Goal: Task Accomplishment & Management: Complete application form

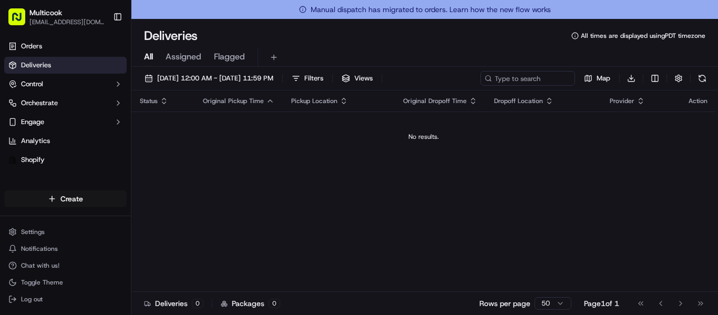
click at [43, 203] on html "Multicook [EMAIL_ADDRESS][DOMAIN_NAME] Toggle Sidebar Orders Deliveries Control…" at bounding box center [359, 157] width 718 height 315
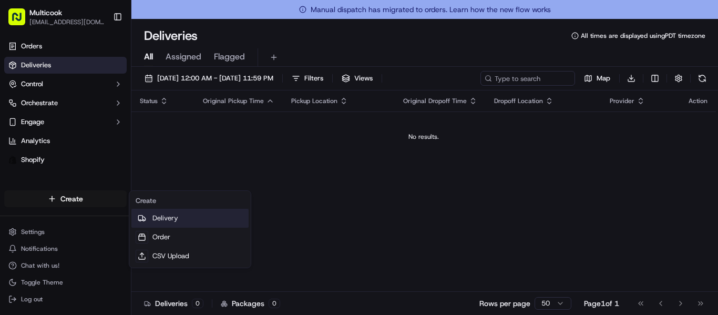
click at [142, 214] on icon at bounding box center [142, 218] width 8 height 8
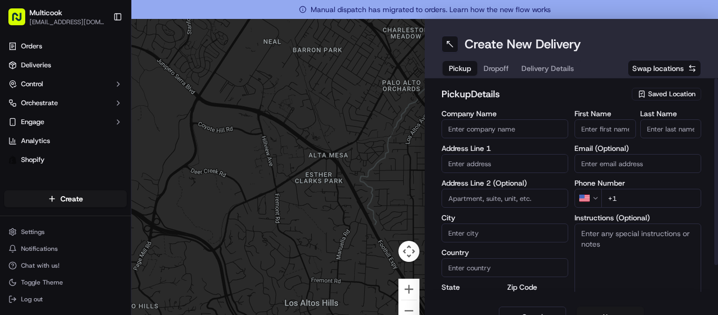
click at [648, 87] on button "Saved Location" at bounding box center [665, 94] width 69 height 15
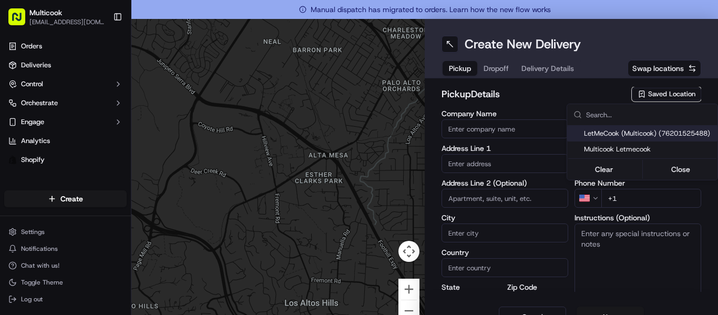
click at [648, 129] on span "LetMeCook (Multicook) (76201525488)" at bounding box center [648, 133] width 129 height 9
type input "LetMeCook (Multicook)"
type input "[STREET_ADDRESS]"
type input "[GEOGRAPHIC_DATA]"
type input "US"
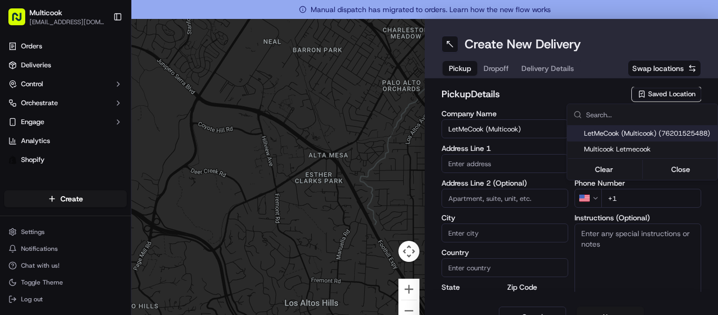
type input "CA"
type input "91423"
type input "[PERSON_NAME]"
type input "Nikityuk"
type input "[EMAIL_ADDRESS][DOMAIN_NAME]"
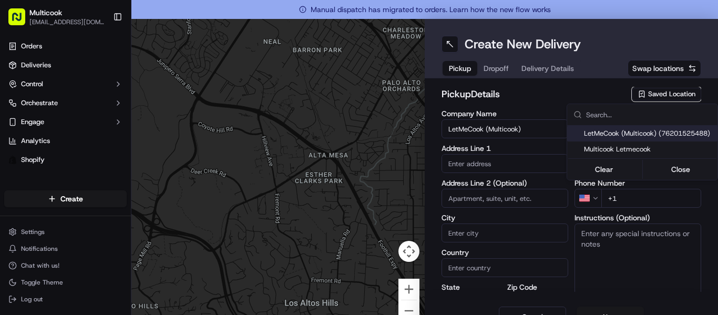
type input "[PHONE_NUMBER]"
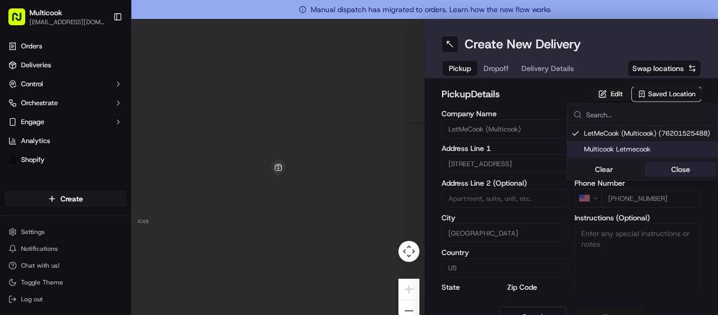
click at [680, 171] on button "Close" at bounding box center [681, 169] width 72 height 15
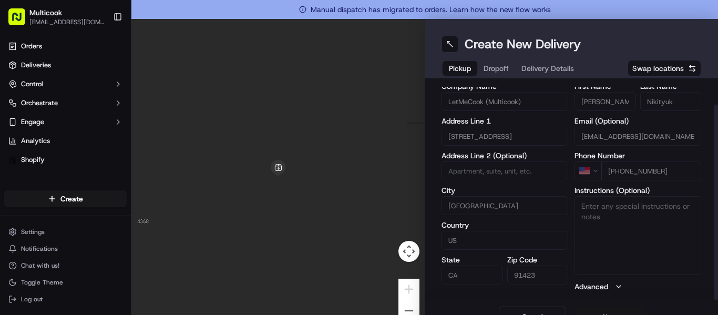
scroll to position [19, 0]
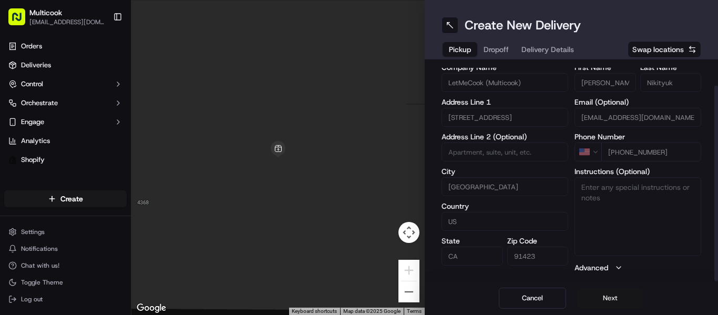
click at [587, 295] on button "Next" at bounding box center [609, 297] width 67 height 21
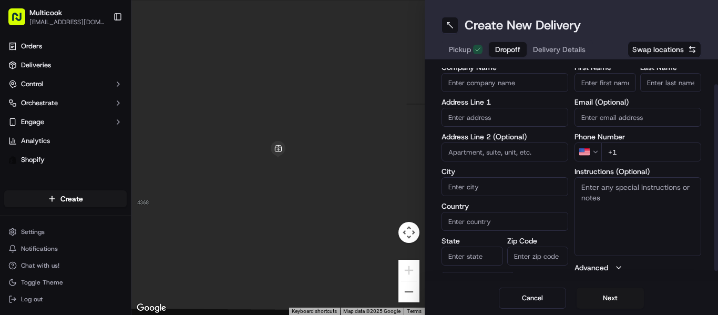
click at [597, 75] on input "First Name" at bounding box center [604, 82] width 61 height 19
paste input "[PERSON_NAME]"
type input "[PERSON_NAME]"
click at [656, 82] on input "Last Name" at bounding box center [670, 82] width 61 height 19
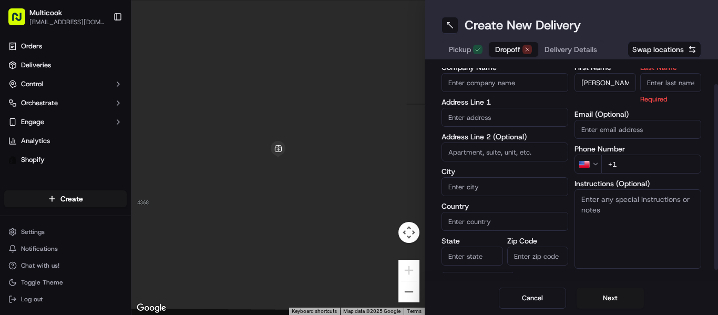
paste input "[PERSON_NAME]"
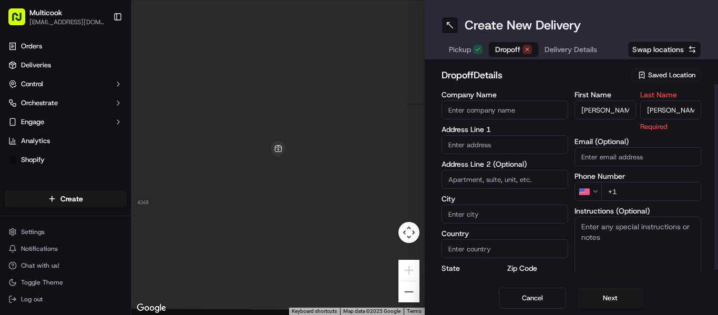
drag, startPoint x: 659, startPoint y: 82, endPoint x: 618, endPoint y: 68, distance: 43.4
click at [618, 68] on div "dropoff Details Saved Location Company Name Address Line 1 Address Line 2 (Opti…" at bounding box center [571, 190] width 260 height 245
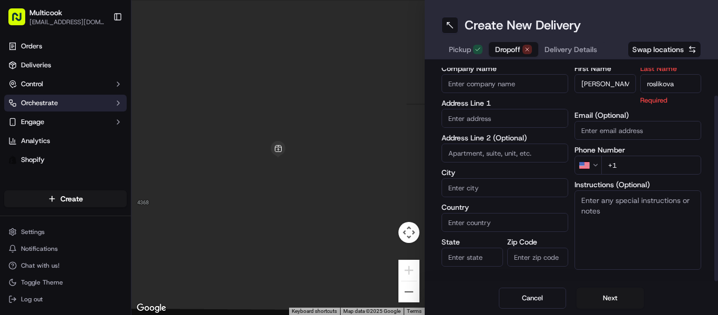
scroll to position [40, 0]
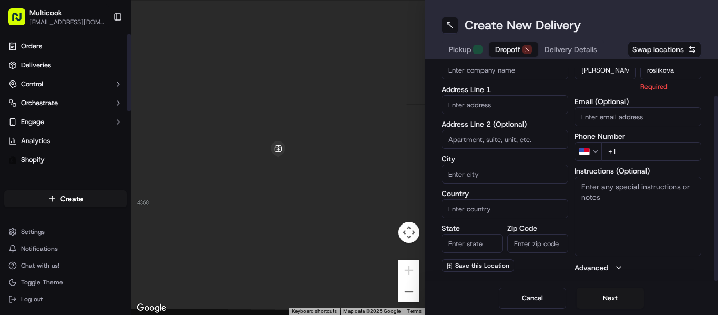
type input "roslikova"
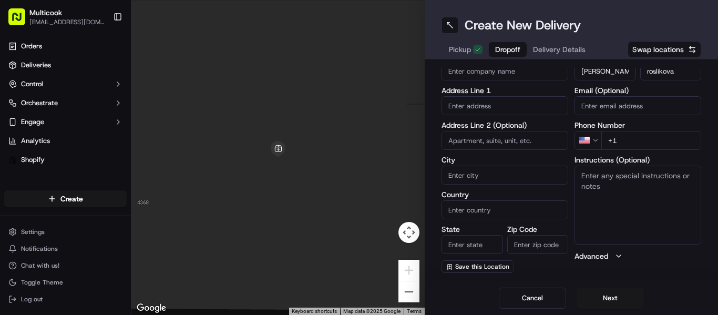
scroll to position [39, 0]
click at [631, 133] on input "+1" at bounding box center [651, 140] width 100 height 19
paste input "[PHONE_NUMBER]"
type input "[PHONE_NUMBER]"
click at [491, 90] on label "Address Line 1" at bounding box center [504, 90] width 127 height 7
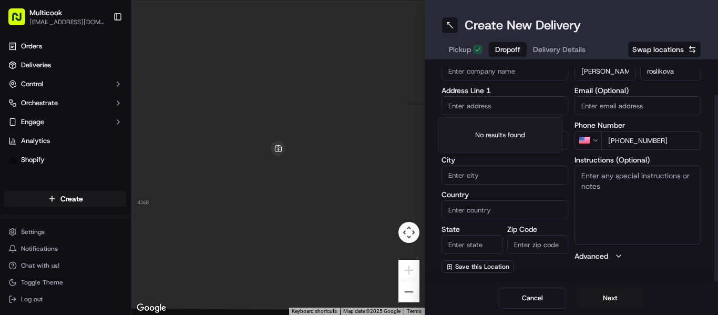
click at [488, 101] on input "text" at bounding box center [504, 105] width 127 height 19
paste input "[STREET_ADDRESS] Seller powered Yes Deliver by [DATE] 9:00 AM - 10:00 AM"
click at [523, 122] on div "[STREET_ADDRESS]" at bounding box center [499, 128] width 119 height 16
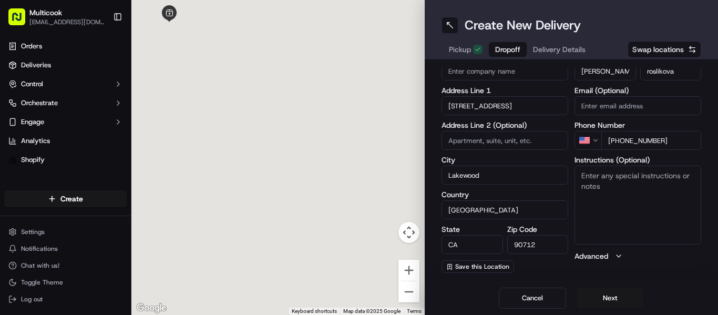
type input "[STREET_ADDRESS]"
type input "Lakewood"
type input "[GEOGRAPHIC_DATA]"
type input "CA"
type input "90712"
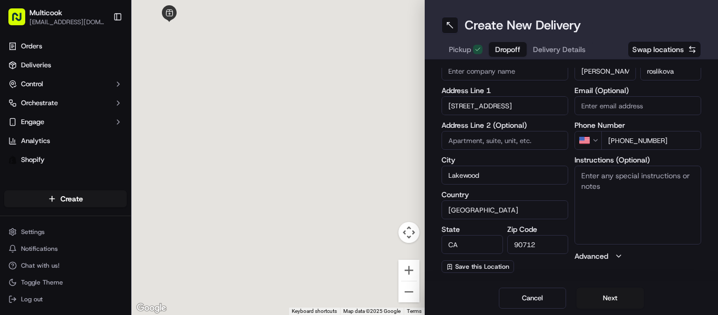
type input "[STREET_ADDRESS]"
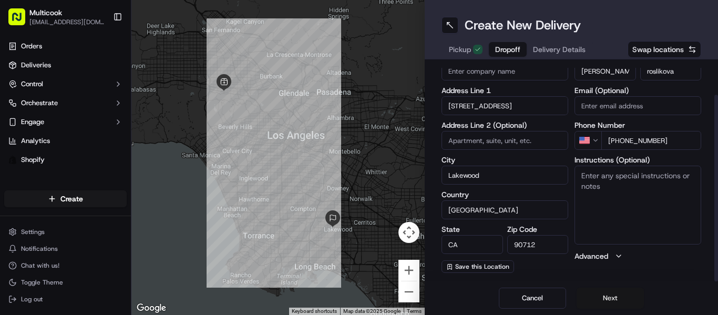
click at [592, 292] on button "Next" at bounding box center [609, 297] width 67 height 21
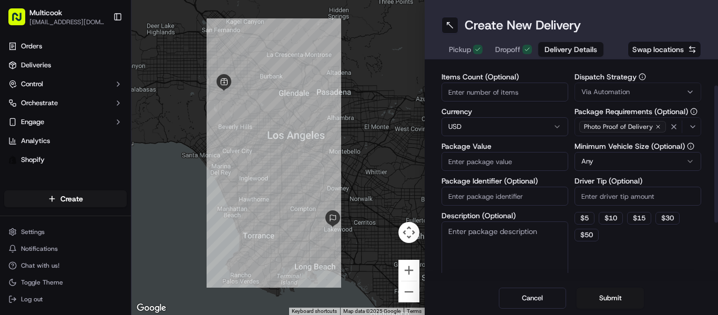
click at [504, 88] on input "Items Count (Optional)" at bounding box center [504, 91] width 127 height 19
type input "3"
click at [502, 166] on input "Package Value" at bounding box center [504, 161] width 127 height 19
type input "215"
click at [604, 294] on button "Submit" at bounding box center [609, 297] width 67 height 21
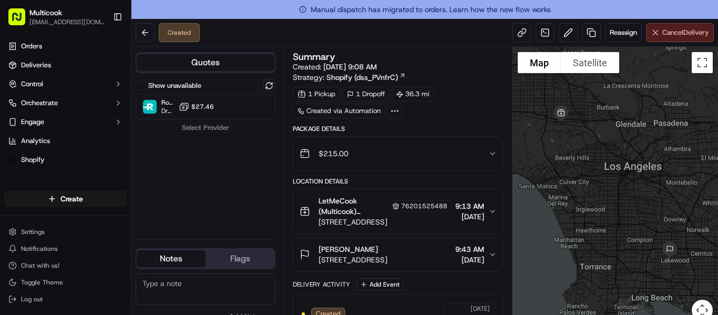
click at [679, 41] on button "Cancel Delivery" at bounding box center [680, 32] width 68 height 19
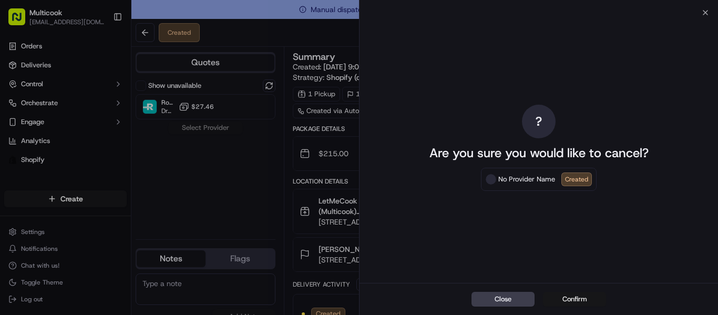
click at [584, 294] on button "Confirm" at bounding box center [574, 299] width 63 height 15
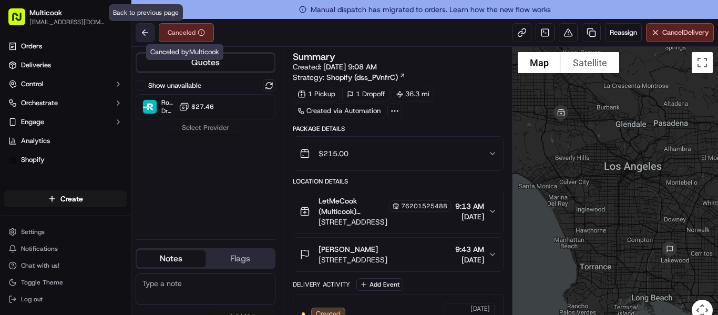
click at [141, 24] on button at bounding box center [145, 32] width 19 height 19
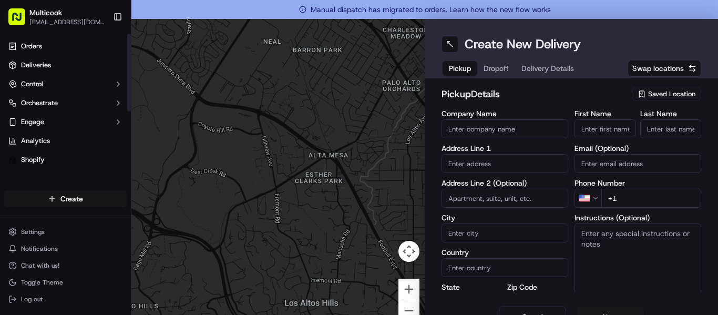
click at [95, 204] on html "Multicook [EMAIL_ADDRESS][DOMAIN_NAME] Toggle Sidebar Orders Deliveries Control…" at bounding box center [359, 157] width 718 height 315
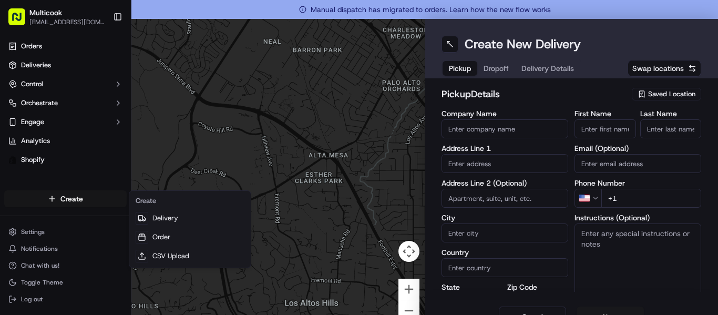
click at [487, 98] on html "Multicook [EMAIL_ADDRESS][DOMAIN_NAME] Toggle Sidebar Orders Deliveries Control…" at bounding box center [359, 157] width 718 height 315
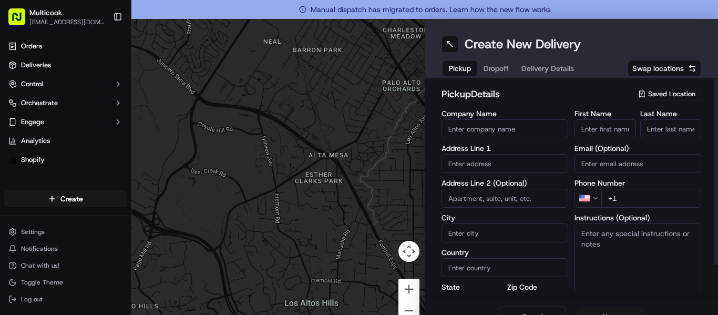
click at [648, 94] on span "Saved Location" at bounding box center [671, 93] width 47 height 9
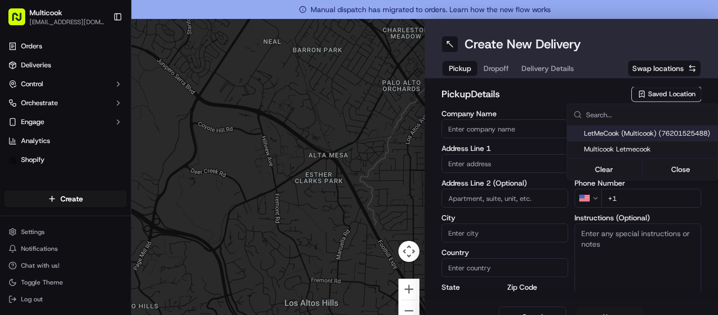
click at [643, 136] on span "LetMeCook (Multicook) (76201525488)" at bounding box center [648, 133] width 129 height 9
type input "LetMeCook (Multicook)"
type input "[GEOGRAPHIC_DATA]"
type input "US"
type input "CA"
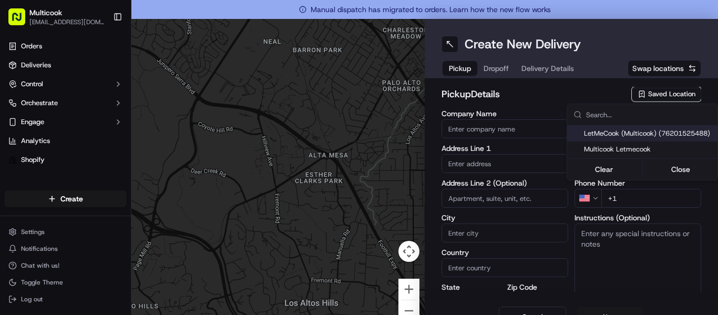
type input "91423"
type input "[PERSON_NAME]"
type input "Nikityuk"
type input "[EMAIL_ADDRESS][DOMAIN_NAME]"
type input "[PHONE_NUMBER]"
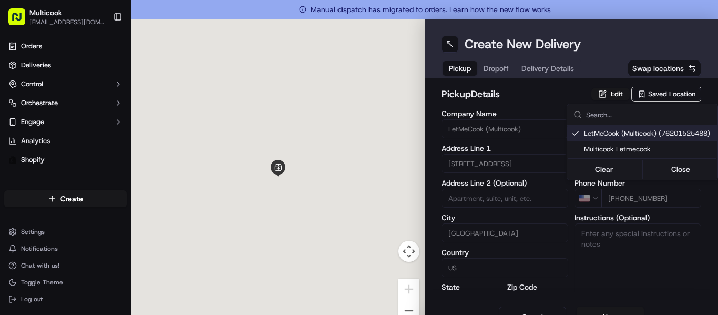
type input "[STREET_ADDRESS]"
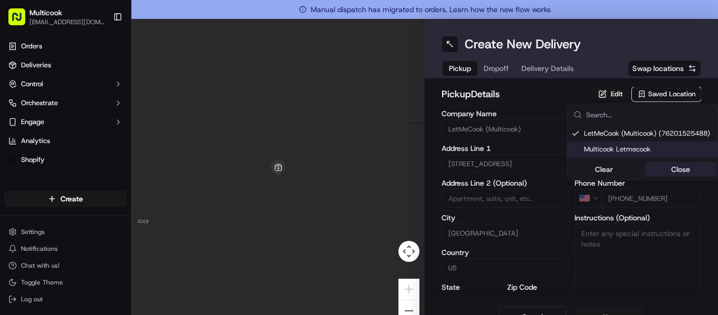
click at [670, 169] on button "Close" at bounding box center [681, 169] width 72 height 15
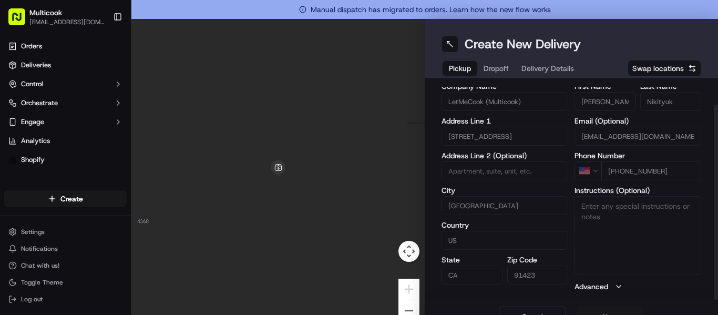
scroll to position [19, 0]
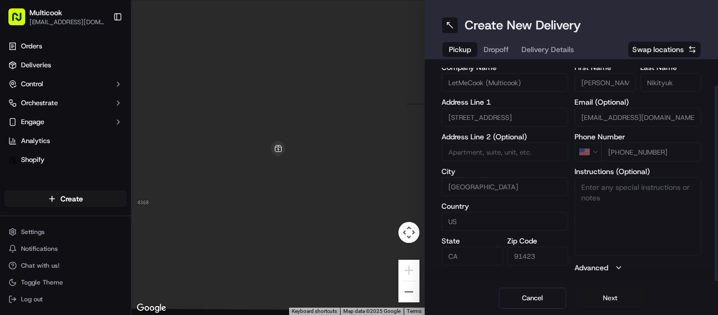
click at [603, 295] on button "Next" at bounding box center [609, 297] width 67 height 21
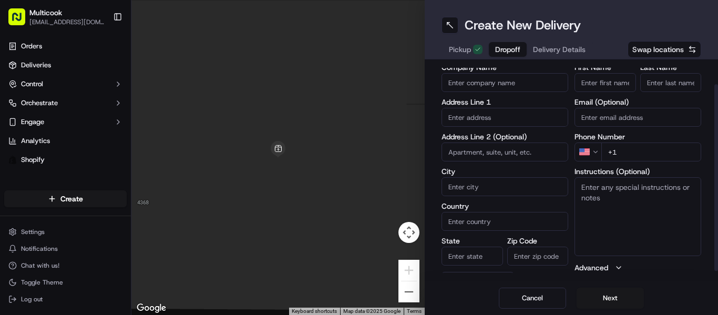
click at [592, 87] on input "First Name" at bounding box center [604, 82] width 61 height 19
paste input "[PERSON_NAME]"
type input "[PERSON_NAME]"
click at [657, 84] on input "Last Name" at bounding box center [670, 82] width 61 height 19
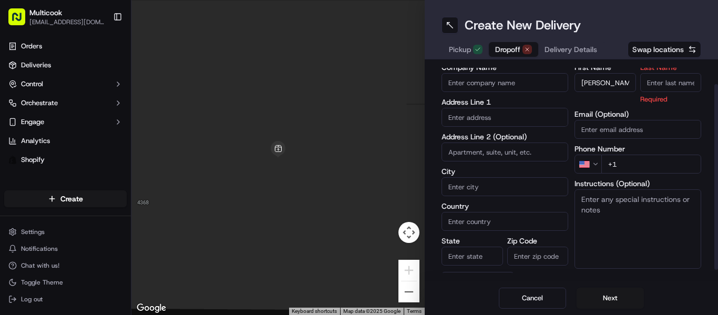
paste input "[PERSON_NAME]"
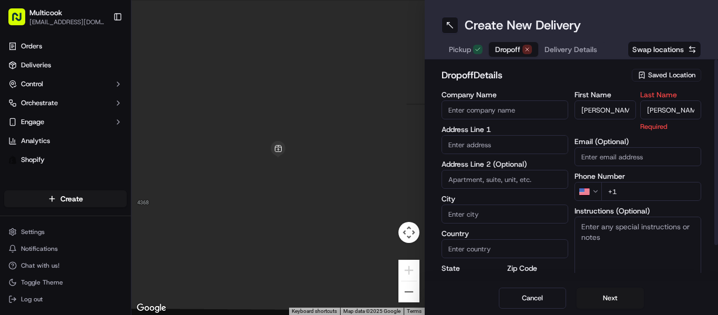
drag, startPoint x: 665, startPoint y: 85, endPoint x: 610, endPoint y: 84, distance: 55.2
click at [610, 84] on div "dropoff Details Saved Location Company Name Address Line 1 Address Line 2 (Opti…" at bounding box center [571, 190] width 260 height 245
type input "Matsas"
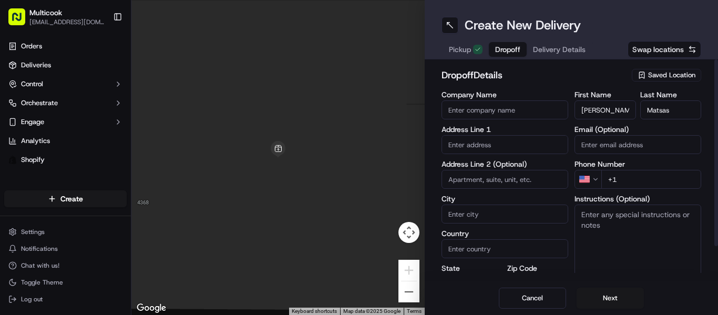
click at [613, 175] on input "+1" at bounding box center [651, 179] width 100 height 19
paste input "[PHONE_NUMBER]"
type input "[PHONE_NUMBER]"
click at [487, 146] on input "text" at bounding box center [504, 144] width 127 height 19
paste input "[STREET_ADDRESS][PERSON_NAME]"
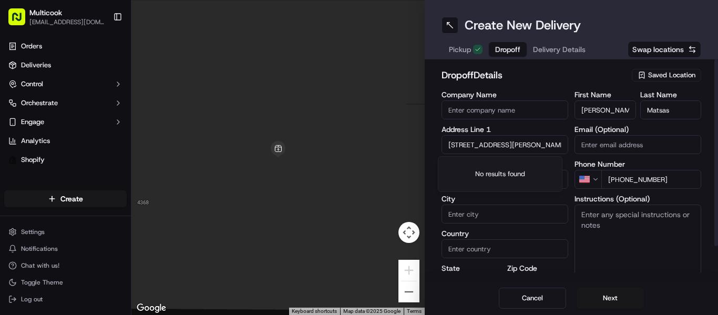
scroll to position [0, 105]
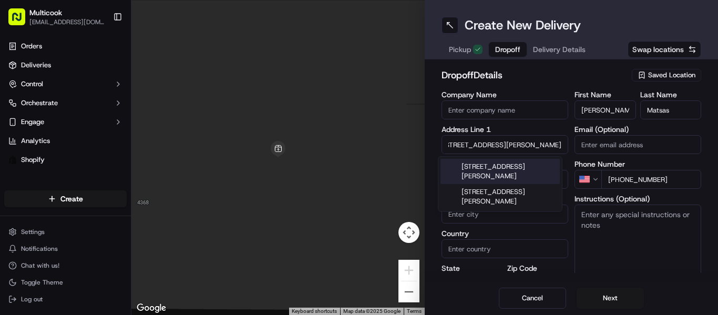
click at [501, 184] on div "[STREET_ADDRESS][PERSON_NAME]" at bounding box center [499, 171] width 119 height 25
type input "[STREET_ADDRESS][PERSON_NAME]"
type input "2"
type input "[GEOGRAPHIC_DATA]"
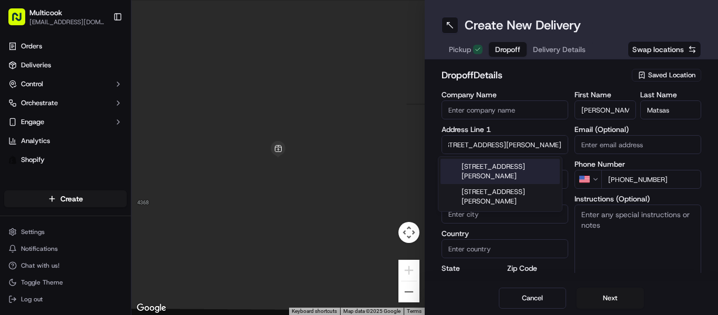
type input "CA"
type input "90291"
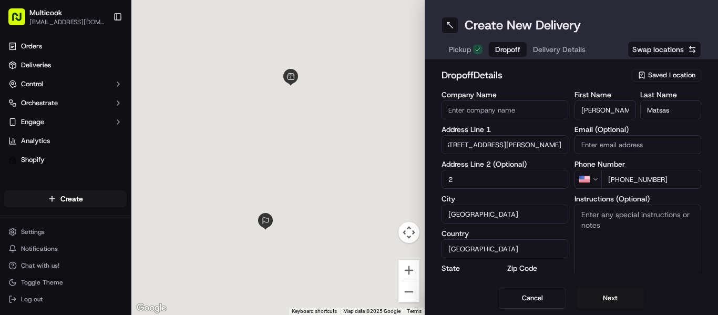
type input "[STREET_ADDRESS][PERSON_NAME]"
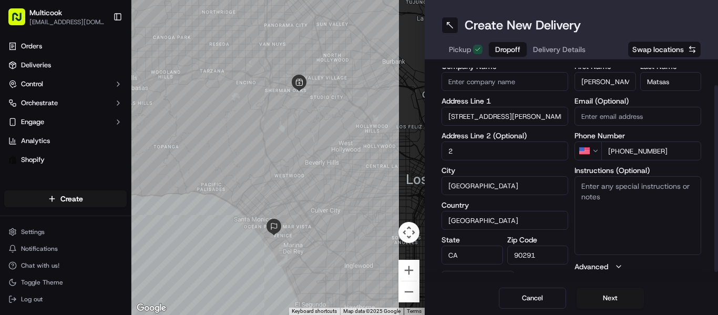
scroll to position [39, 0]
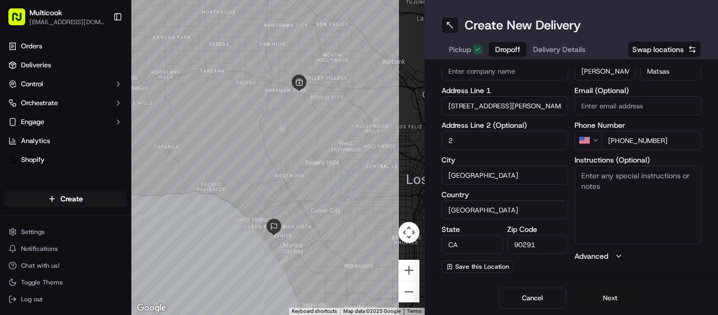
click at [597, 291] on button "Next" at bounding box center [609, 297] width 67 height 21
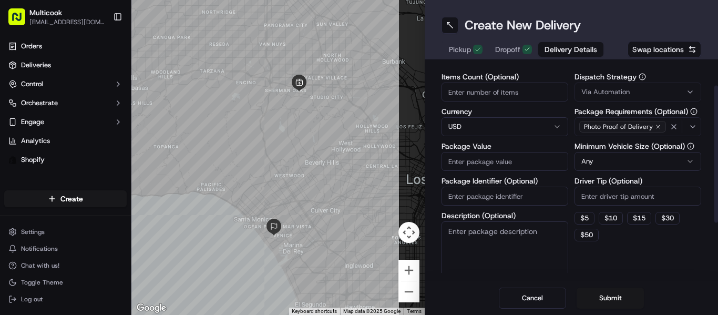
click at [484, 93] on input "Items Count (Optional)" at bounding box center [504, 91] width 127 height 19
type input "3"
click at [503, 162] on input "Package Value" at bounding box center [504, 161] width 127 height 19
type input "214.98"
click at [616, 291] on button "Submit" at bounding box center [609, 297] width 67 height 21
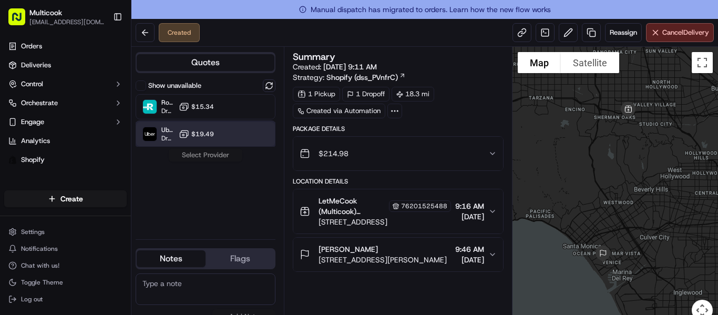
click at [253, 133] on div "Uber Dropoff ETA 1 hour $19.49" at bounding box center [206, 133] width 140 height 25
click at [232, 156] on button "Assign Provider" at bounding box center [205, 155] width 75 height 13
